Goal: Find specific page/section: Find specific page/section

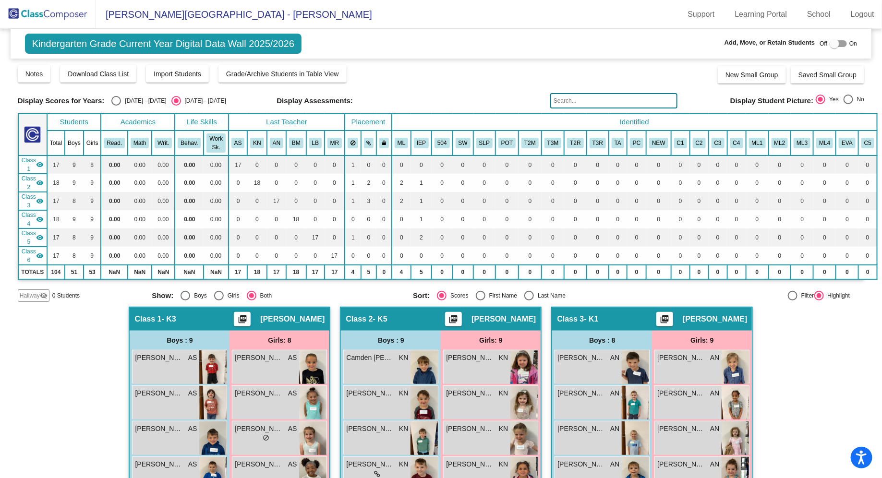
drag, startPoint x: 578, startPoint y: 102, endPoint x: 578, endPoint y: 97, distance: 5.8
click at [578, 102] on input "text" at bounding box center [613, 100] width 127 height 15
click at [79, 24] on img at bounding box center [48, 14] width 96 height 28
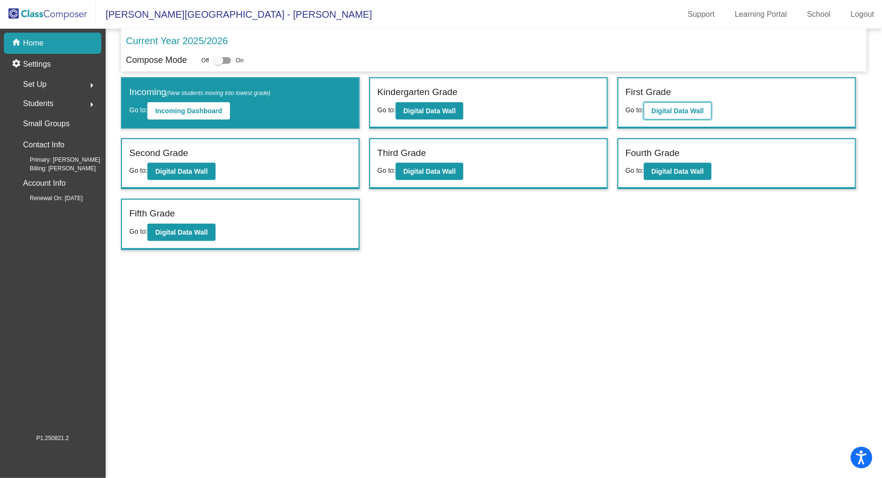
click at [689, 117] on button "Digital Data Wall" at bounding box center [678, 110] width 68 height 17
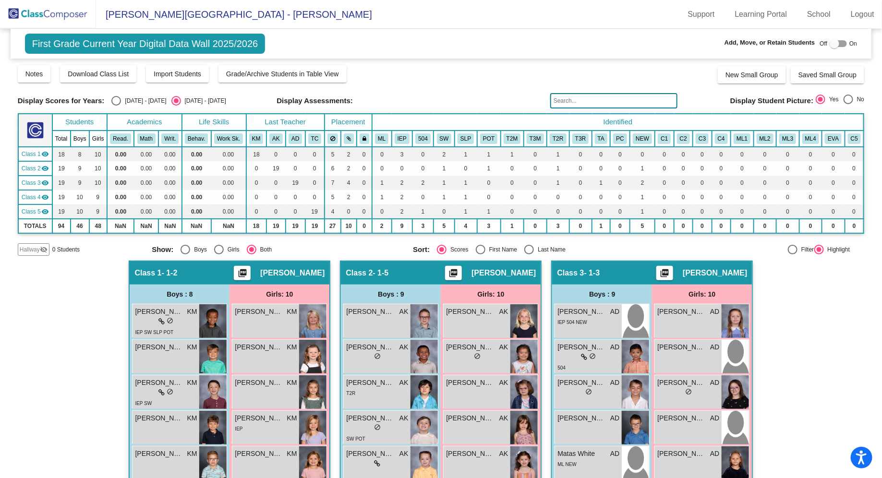
click at [602, 100] on input "text" at bounding box center [613, 100] width 127 height 15
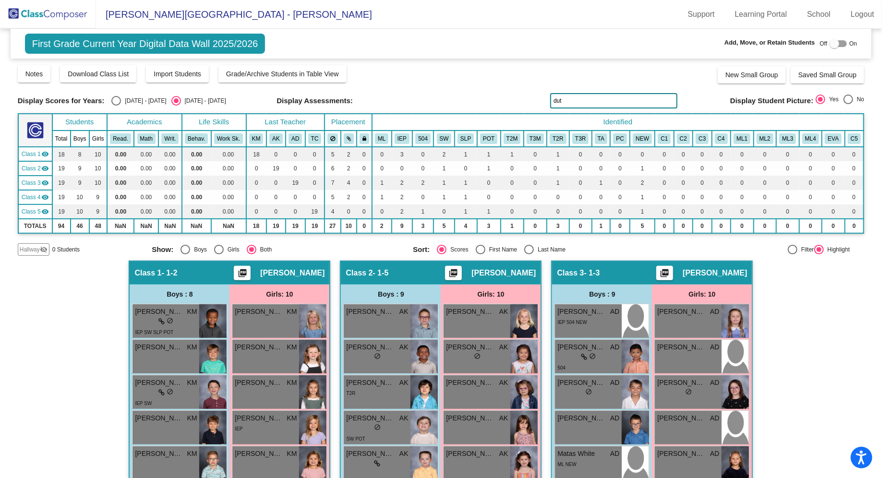
type input "dut"
click at [66, 7] on img at bounding box center [48, 14] width 96 height 28
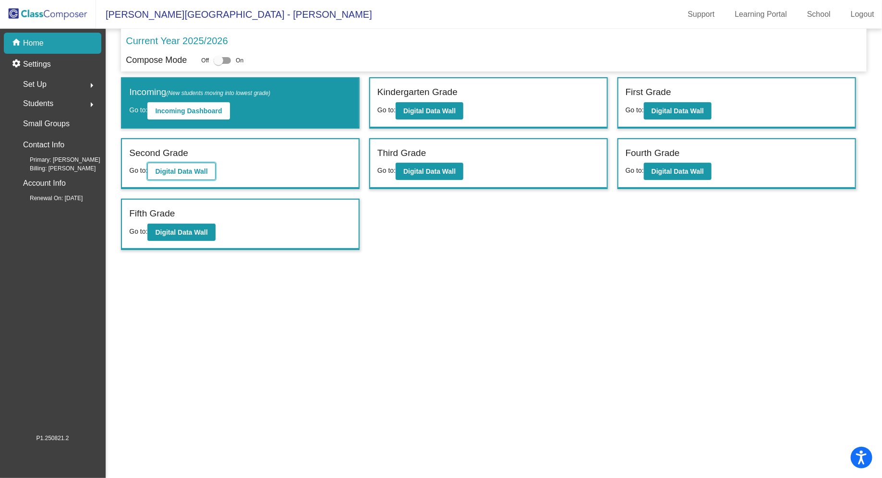
click at [189, 169] on b "Digital Data Wall" at bounding box center [181, 172] width 52 height 8
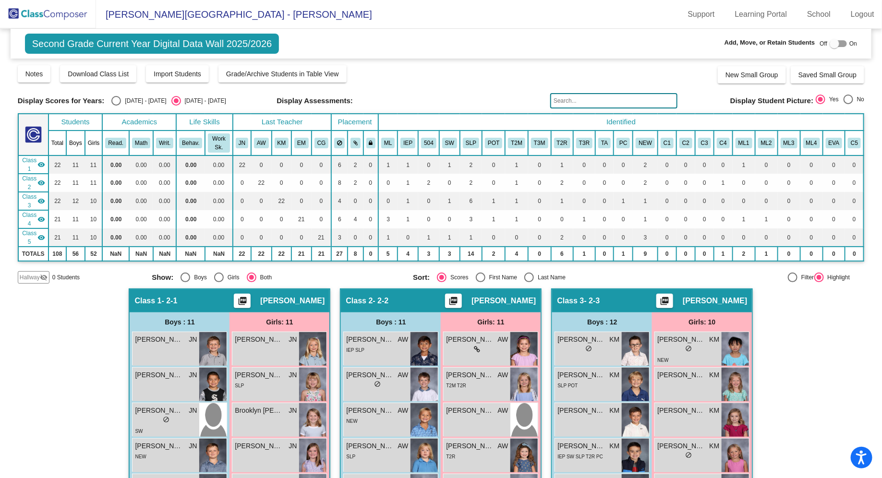
click at [587, 99] on input "text" at bounding box center [613, 100] width 127 height 15
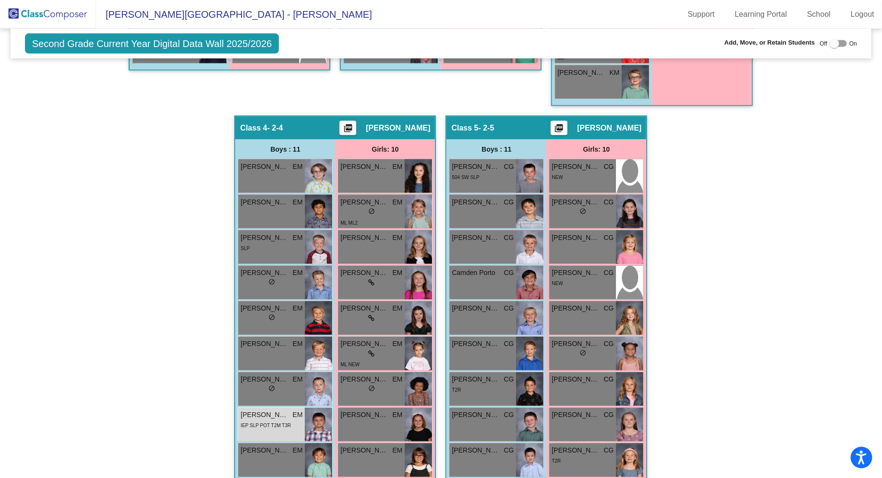
scroll to position [647, 0]
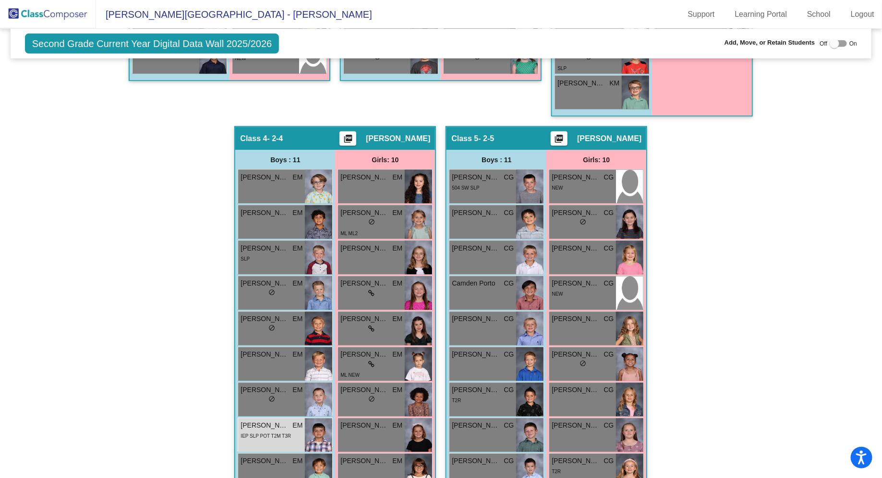
type input "du"
click at [148, 362] on div "Hallway - Hallway Class picture_as_pdf Add Student First Name Last Name Student…" at bounding box center [441, 108] width 847 height 934
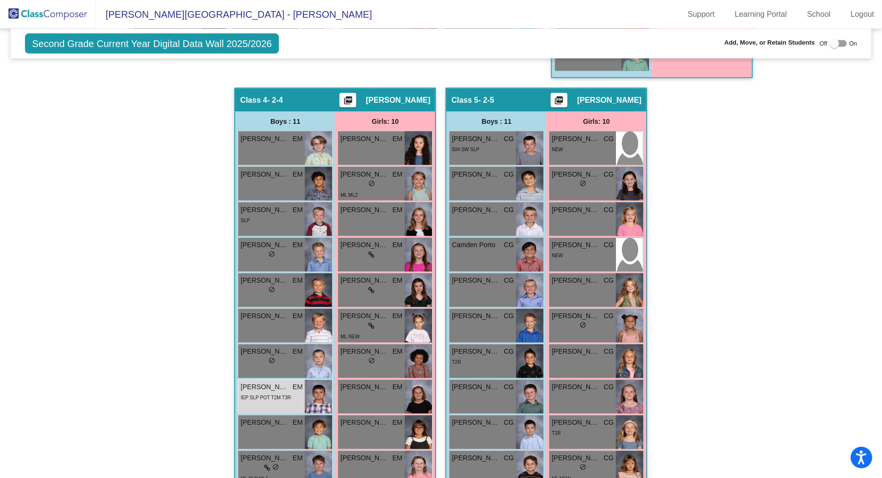
scroll to position [715, 0]
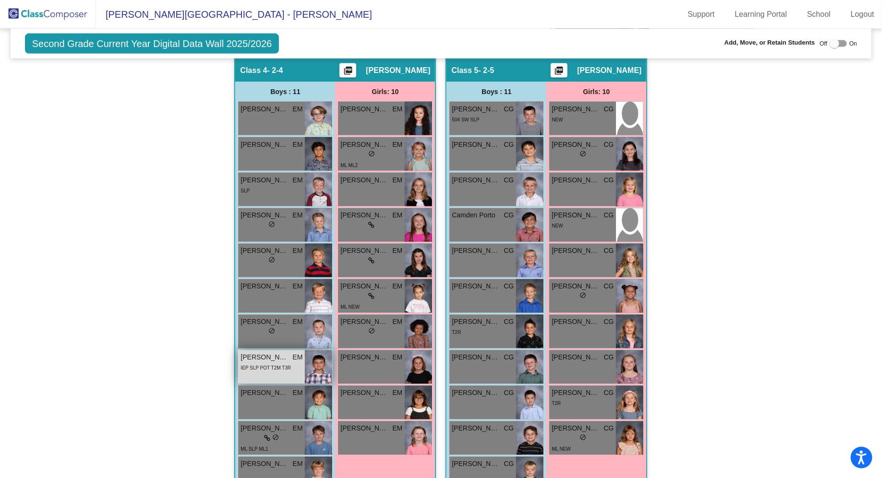
click at [274, 366] on span "IEP SLP POT T2M T3R" at bounding box center [266, 368] width 50 height 5
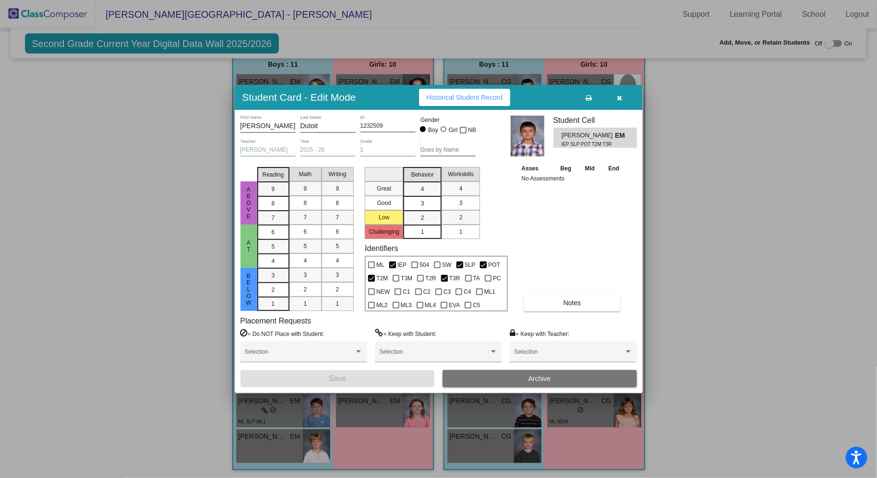
click at [620, 100] on icon "button" at bounding box center [619, 98] width 5 height 7
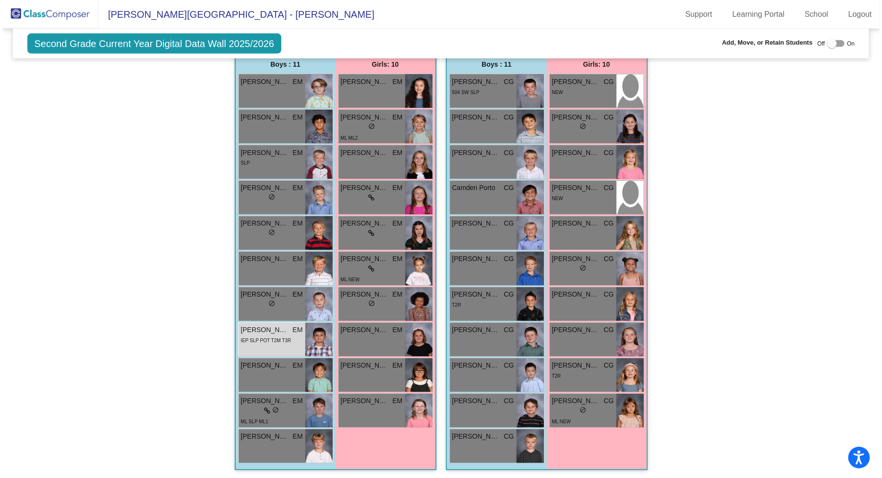
scroll to position [715, 0]
